Goal: Transaction & Acquisition: Purchase product/service

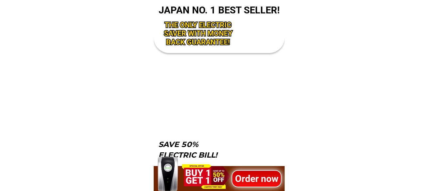
scroll to position [2053, 0]
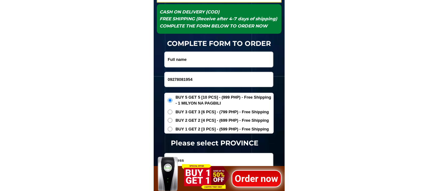
type input "09278081954"
click at [198, 60] on input "Input full_name" at bounding box center [219, 59] width 109 height 15
paste input "[US_STATE] b Tacmoy"
type input "[US_STATE] b Tacmoy"
click at [190, 130] on span "BUY 1 GET 2 [3 PCS] - (599 PHP) - Free Shipping" at bounding box center [223, 129] width 94 height 6
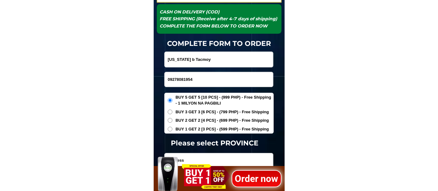
click at [172, 130] on input "BUY 1 GET 2 [3 PCS] - (599 PHP) - Free Shipping" at bounding box center [170, 129] width 5 height 5
radio input "true"
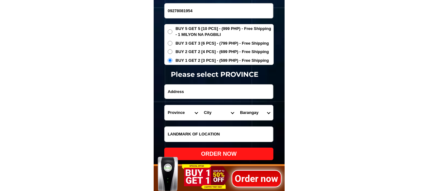
scroll to position [2123, 0]
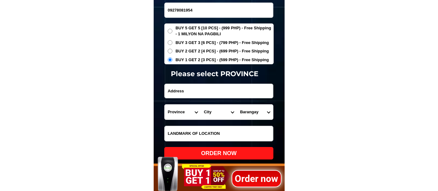
click at [197, 91] on input "Input address" at bounding box center [219, 91] width 109 height 14
paste input "purok maligaya Roxas street marangas bataraza palawan"
type input "purok maligaya Roxas street marangas bataraza palawan"
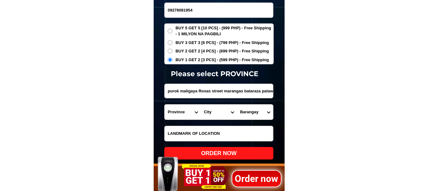
click at [182, 133] on input "Input LANDMARKOFLOCATION" at bounding box center [219, 133] width 109 height 15
paste input "malapit sa dting barangay"
type input "malapit sa dting barangay"
drag, startPoint x: 227, startPoint y: 91, endPoint x: 331, endPoint y: 90, distance: 104.2
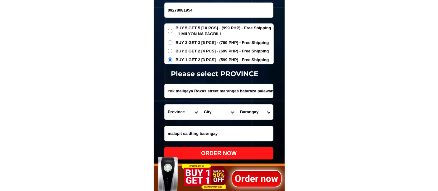
click at [182, 109] on select "Province [GEOGRAPHIC_DATA] [GEOGRAPHIC_DATA] [GEOGRAPHIC_DATA] [GEOGRAPHIC_DATA…" at bounding box center [183, 111] width 36 height 15
select select "63_811"
click at [165, 104] on select "Province [GEOGRAPHIC_DATA] [GEOGRAPHIC_DATA] [GEOGRAPHIC_DATA] [GEOGRAPHIC_DATA…" at bounding box center [183, 111] width 36 height 15
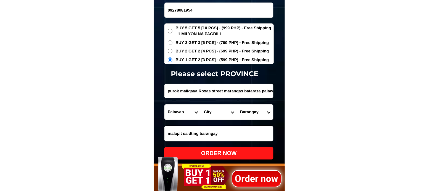
click at [207, 111] on select "City Aborlan [PERSON_NAME] Bataraza Brookes-point [GEOGRAPHIC_DATA] [GEOGRAPHIC…" at bounding box center [219, 111] width 36 height 15
select select "63_8119950"
click at [201, 104] on select "City Aborlan [PERSON_NAME] Bataraza Brookes-point [GEOGRAPHIC_DATA] [GEOGRAPHIC…" at bounding box center [219, 111] width 36 height 15
click at [250, 111] on select "Barangay [PERSON_NAME] Bulalacao Buliluyan Culandanum Igang-igang Inogbong Iwah…" at bounding box center [255, 111] width 36 height 15
select select "63_81199509842"
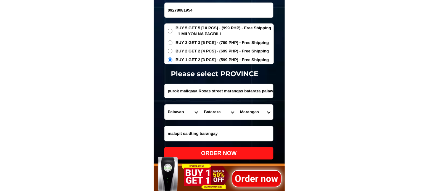
click at [237, 104] on select "Barangay [PERSON_NAME] Bulalacao Buliluyan Culandanum Igang-igang Inogbong Iwah…" at bounding box center [255, 111] width 36 height 15
click at [213, 154] on div "ORDER NOW" at bounding box center [218, 153] width 109 height 8
type input "09278081954"
radio input "true"
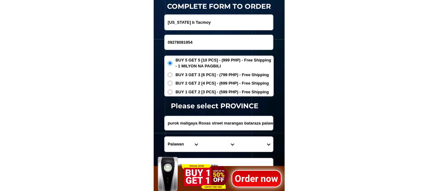
scroll to position [2088, 0]
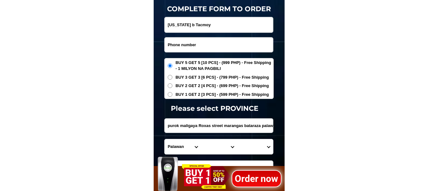
click at [191, 45] on input "Input phone_number" at bounding box center [219, 44] width 109 height 15
paste input "[PHONE_NUMBER]"
click at [187, 45] on input "[PHONE_NUMBER]" at bounding box center [219, 44] width 109 height 15
type input "09566726262"
click at [192, 26] on input "[US_STATE] b Tacmoy" at bounding box center [219, 24] width 109 height 15
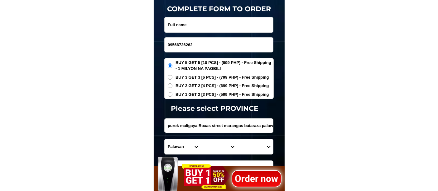
paste input "[PERSON_NAME]"
type input "[PERSON_NAME]"
click at [189, 95] on span "BUY 1 GET 2 [3 PCS] - (599 PHP) - Free Shipping" at bounding box center [223, 94] width 94 height 6
click at [172, 95] on input "BUY 1 GET 2 [3 PCS] - (599 PHP) - Free Shipping" at bounding box center [170, 94] width 5 height 5
radio input "true"
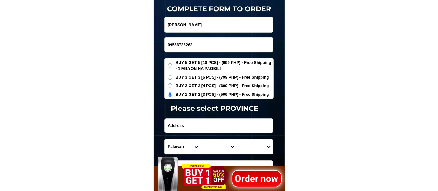
click at [188, 131] on input "Input address" at bounding box center [219, 126] width 109 height 14
paste input "brgy.№ lanag. [PERSON_NAME] .[GEOGRAPHIC_DATA]."
type input "brgy.№ lanag. [PERSON_NAME] .[GEOGRAPHIC_DATA]."
click at [179, 144] on select "Province [GEOGRAPHIC_DATA] [GEOGRAPHIC_DATA] [GEOGRAPHIC_DATA] [GEOGRAPHIC_DATA…" at bounding box center [183, 146] width 36 height 15
select select "63_151"
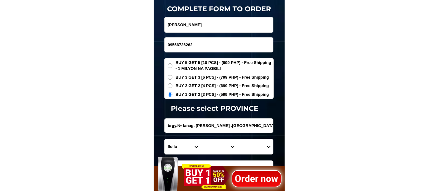
click at [165, 139] on select "Province [GEOGRAPHIC_DATA] [GEOGRAPHIC_DATA] [GEOGRAPHIC_DATA] [GEOGRAPHIC_DATA…" at bounding box center [183, 146] width 36 height 15
click at [207, 146] on select "City [PERSON_NAME] [GEOGRAPHIC_DATA] [GEOGRAPHIC_DATA]-[GEOGRAPHIC_DATA]-viejo …" at bounding box center [219, 146] width 36 height 15
select select "63_1519815"
click at [201, 139] on select "City [PERSON_NAME] [GEOGRAPHIC_DATA] [GEOGRAPHIC_DATA]-[GEOGRAPHIC_DATA]-viejo …" at bounding box center [219, 146] width 36 height 15
click at [248, 150] on select "Barangay Agboy norte Agboy sur Agta Ambulong Anonang Apian Avanzada Awis Ayaban…" at bounding box center [255, 146] width 36 height 15
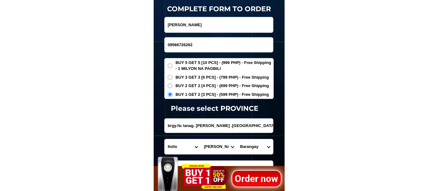
select select "63_151981569181"
click at [237, 139] on select "Barangay Agboy norte Agboy sur Agta Ambulong Anonang Apian Avanzada Awis Ayaban…" at bounding box center [255, 146] width 36 height 15
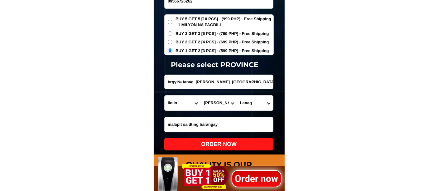
scroll to position [2158, 0]
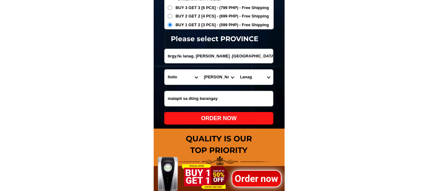
click at [231, 116] on div "ORDER NOW" at bounding box center [218, 118] width 109 height 8
type input "[PERSON_NAME]"
radio input "true"
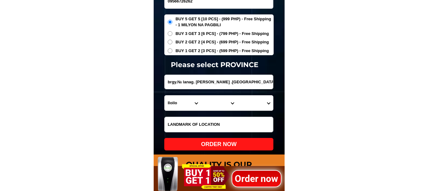
scroll to position [2088, 0]
